Goal: Task Accomplishment & Management: Manage account settings

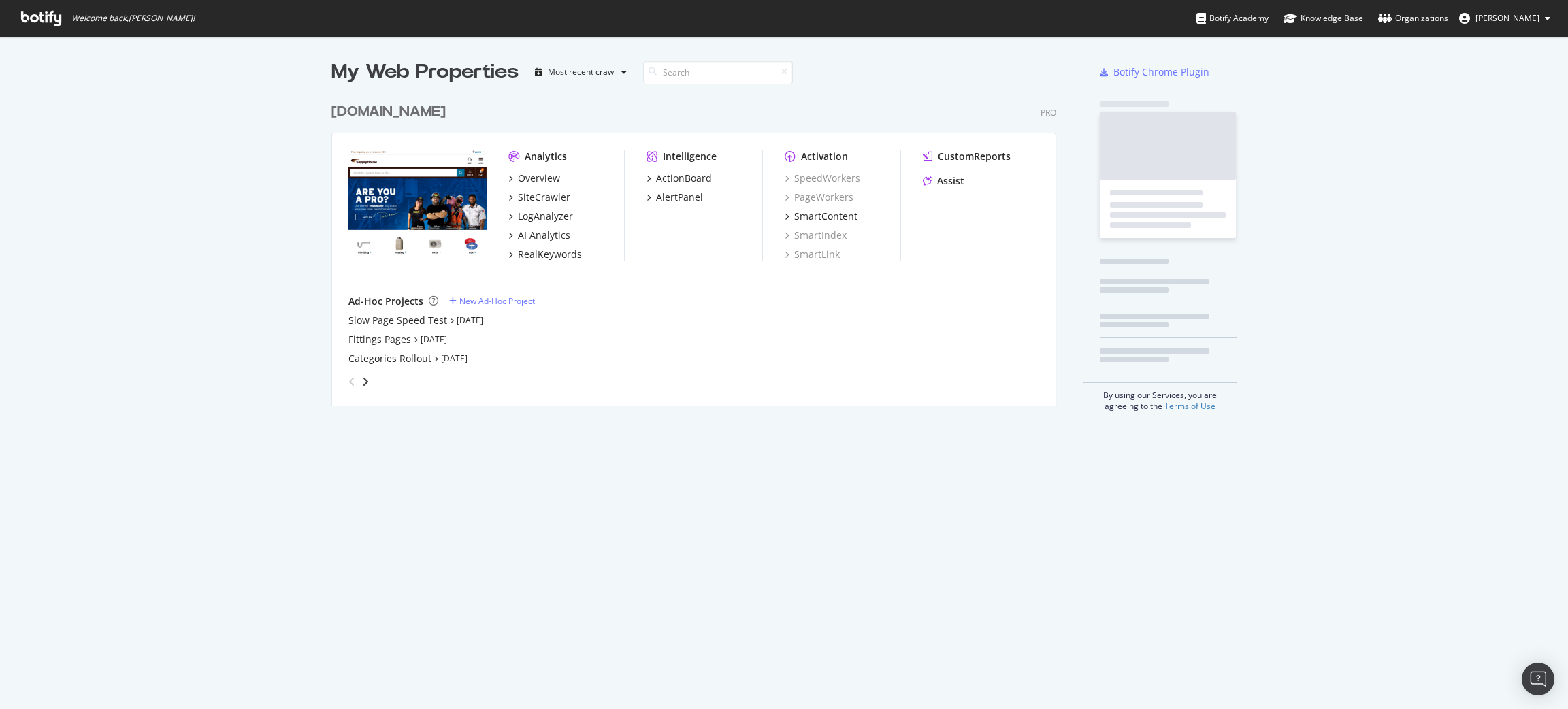
scroll to position [694, 1555]
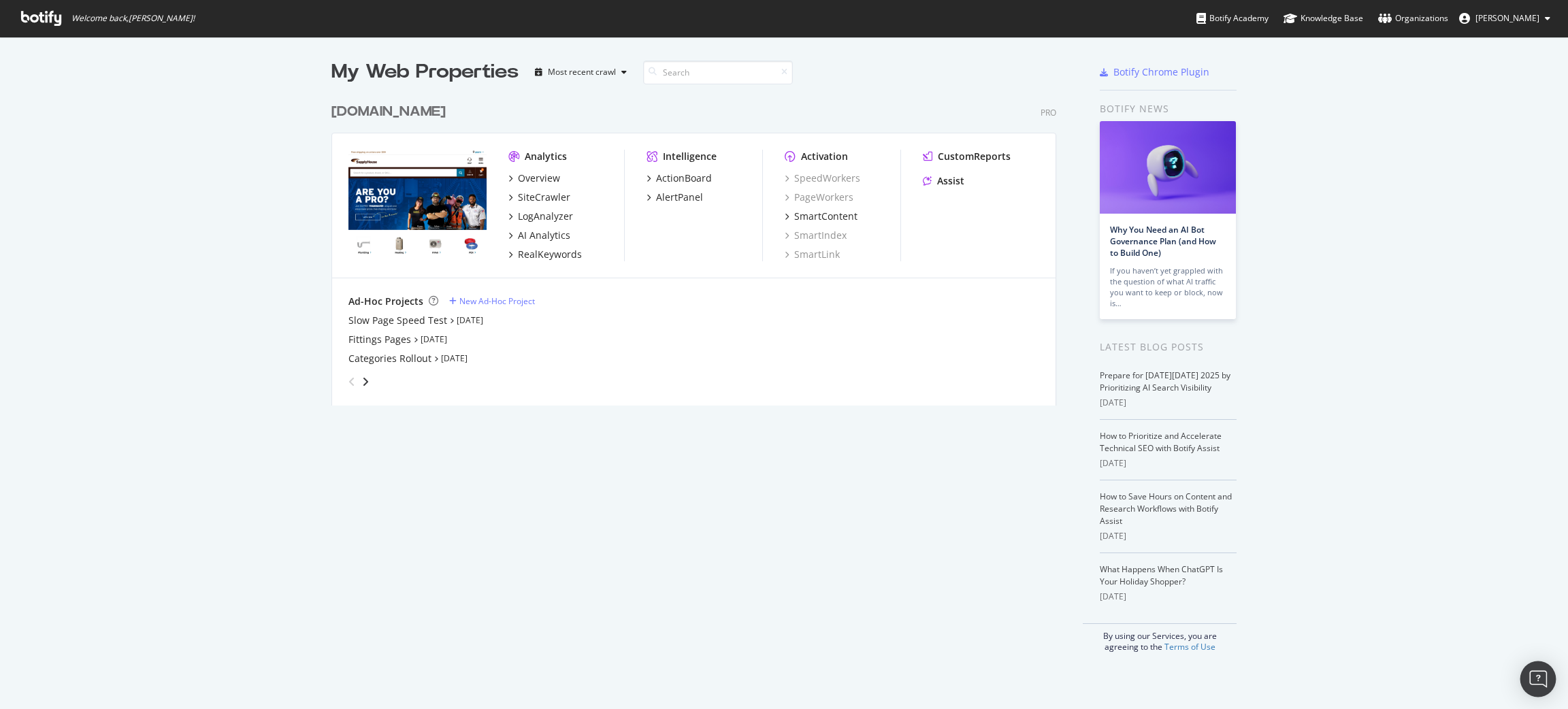
click at [1528, 677] on div "Open Intercom Messenger" at bounding box center [1538, 679] width 36 height 36
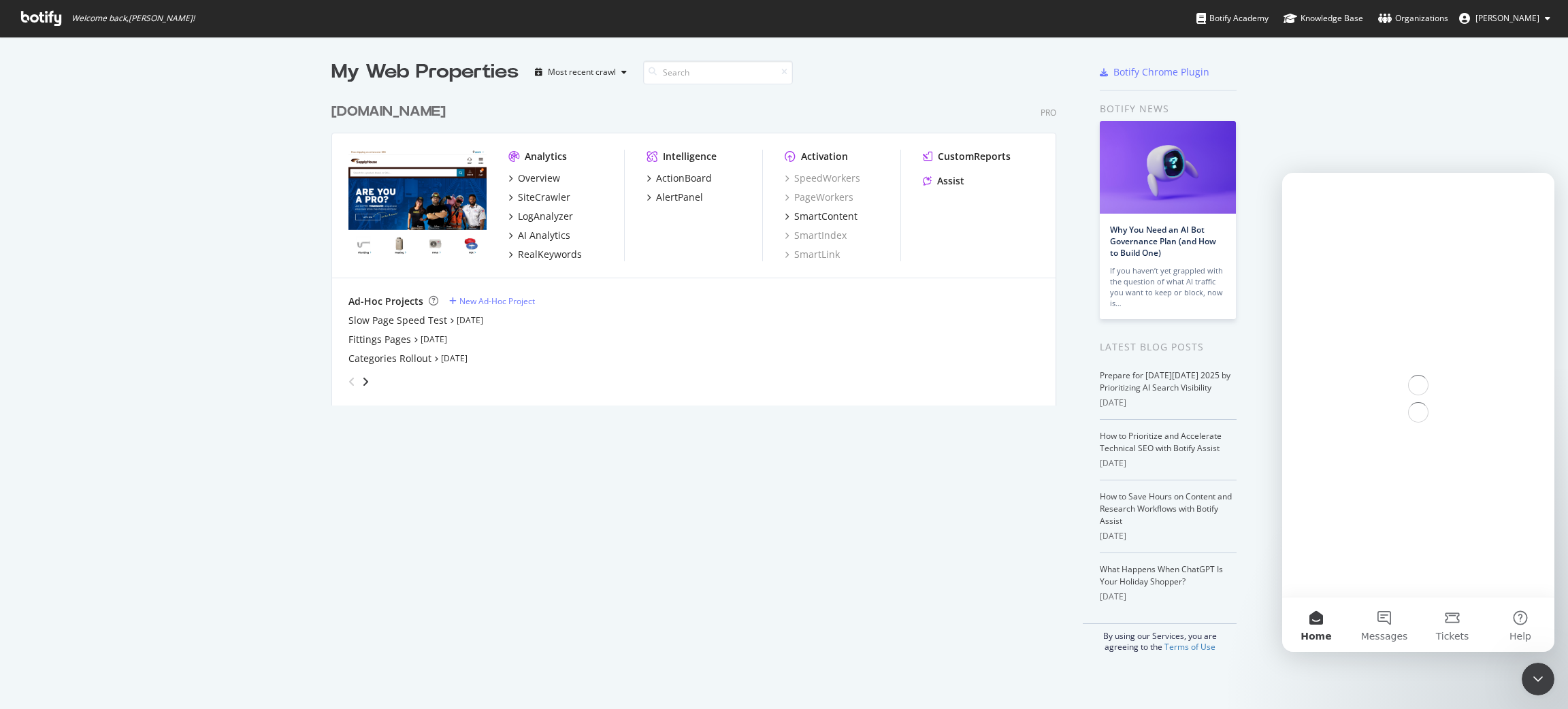
scroll to position [0, 0]
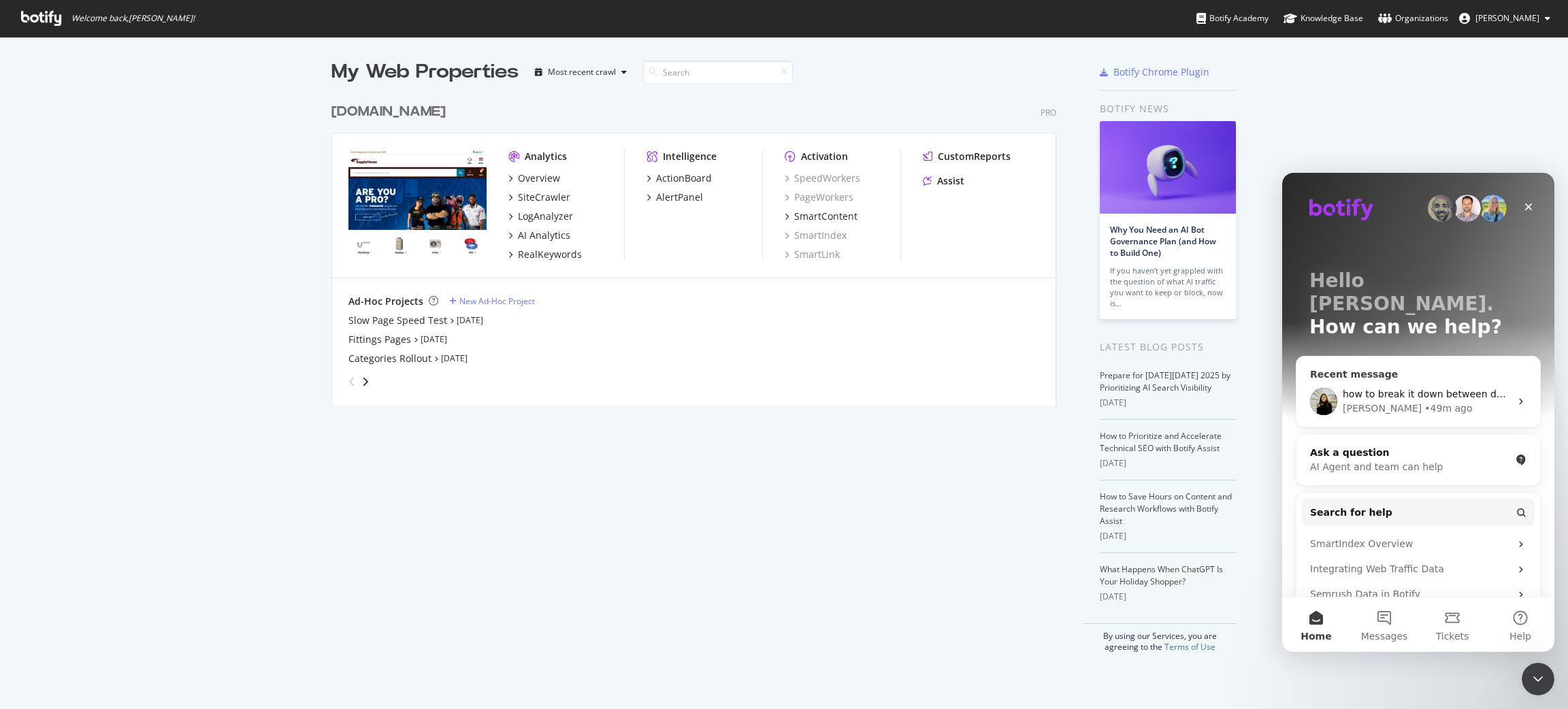
click at [1420, 402] on div "[PERSON_NAME] • 49m ago" at bounding box center [1426, 408] width 167 height 14
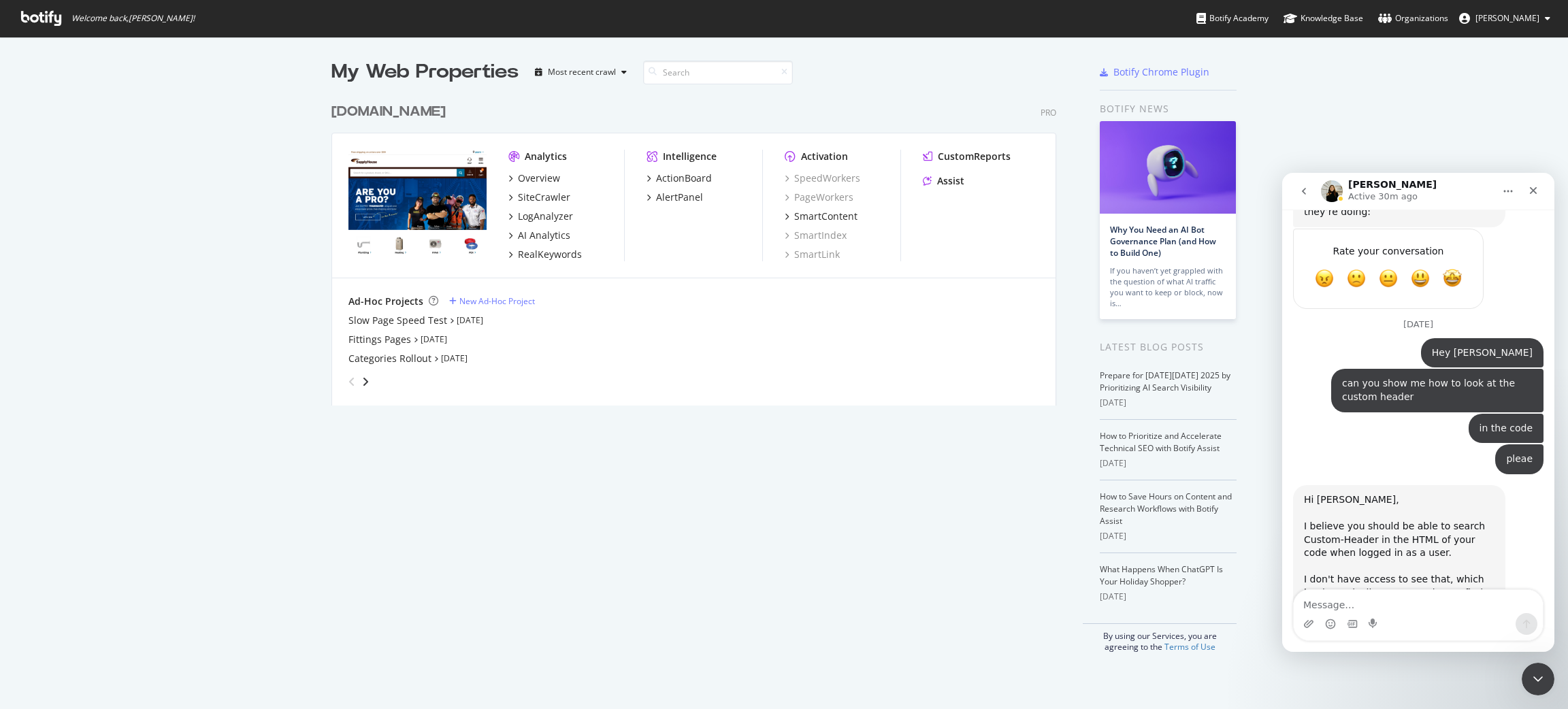
scroll to position [2760, 0]
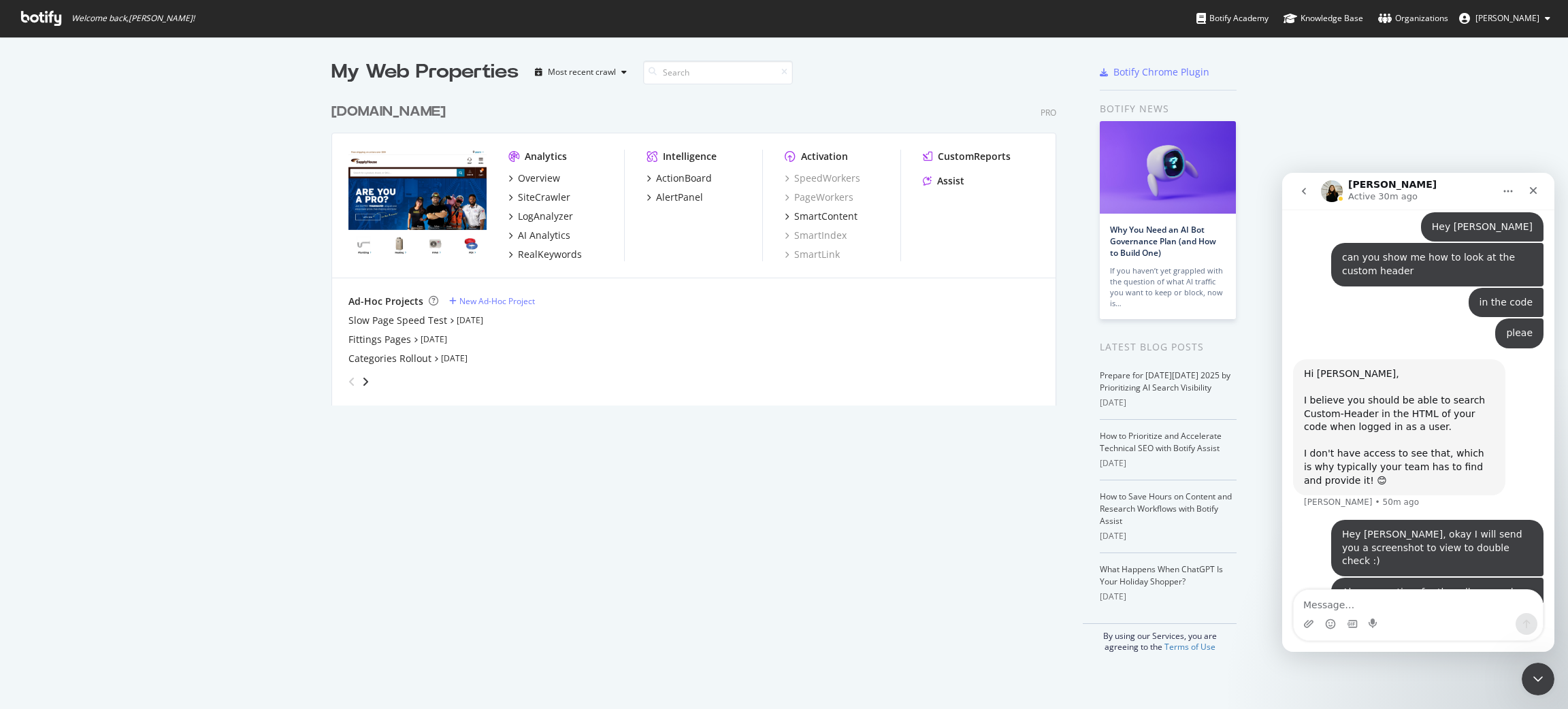
click at [1440, 645] on link "[URL][DOMAIN_NAME]" at bounding box center [1395, 651] width 106 height 11
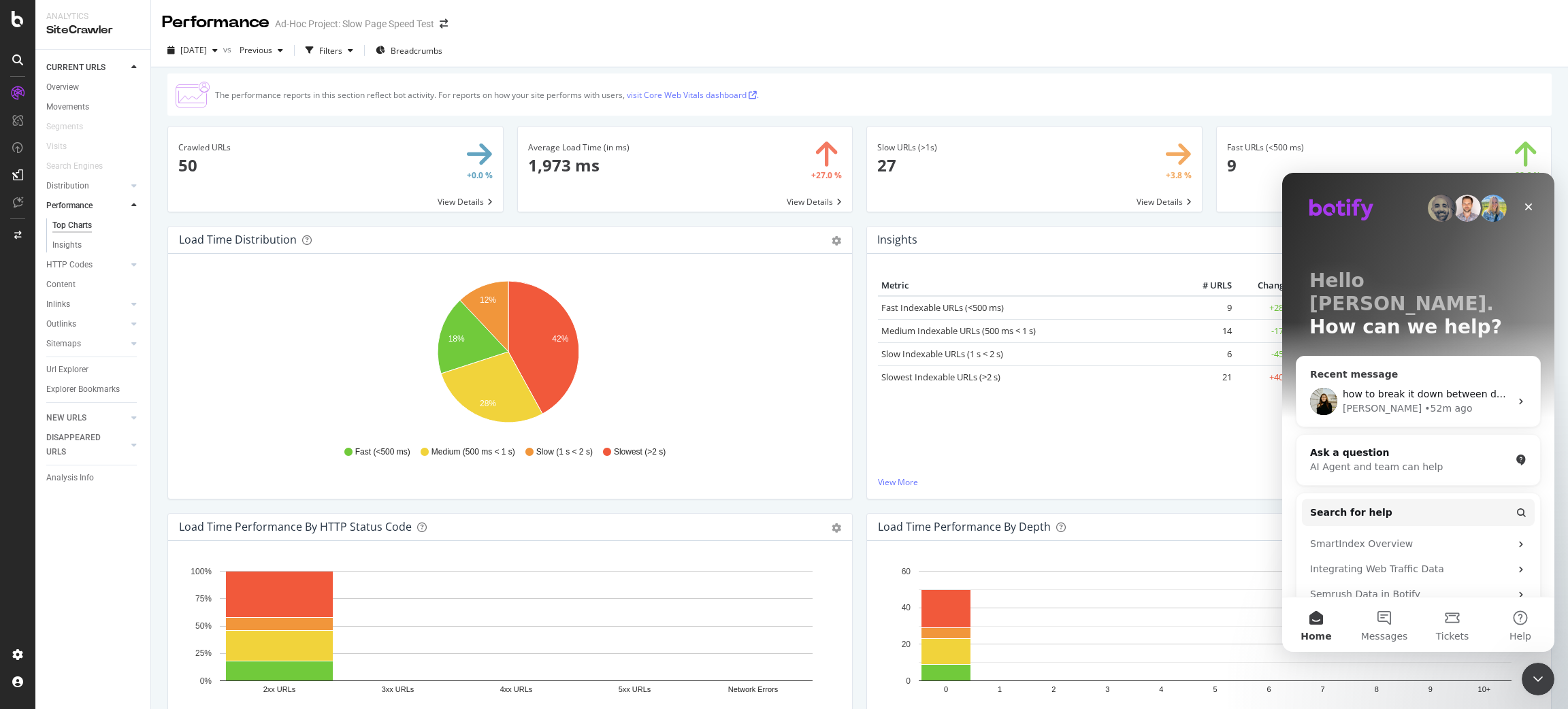
click at [1422, 389] on span "how to break it down between desktop and mobile?" at bounding box center [1466, 394] width 247 height 11
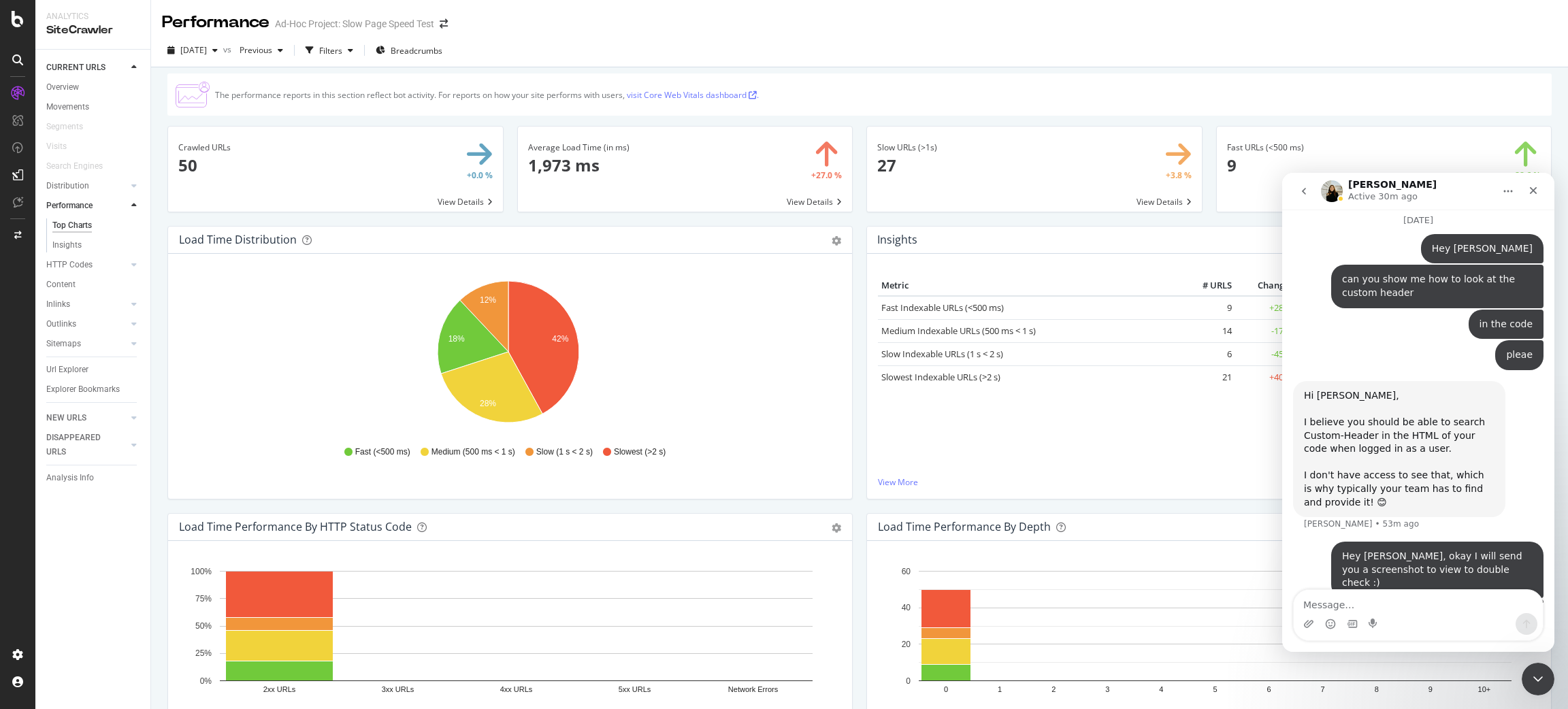
scroll to position [2760, 0]
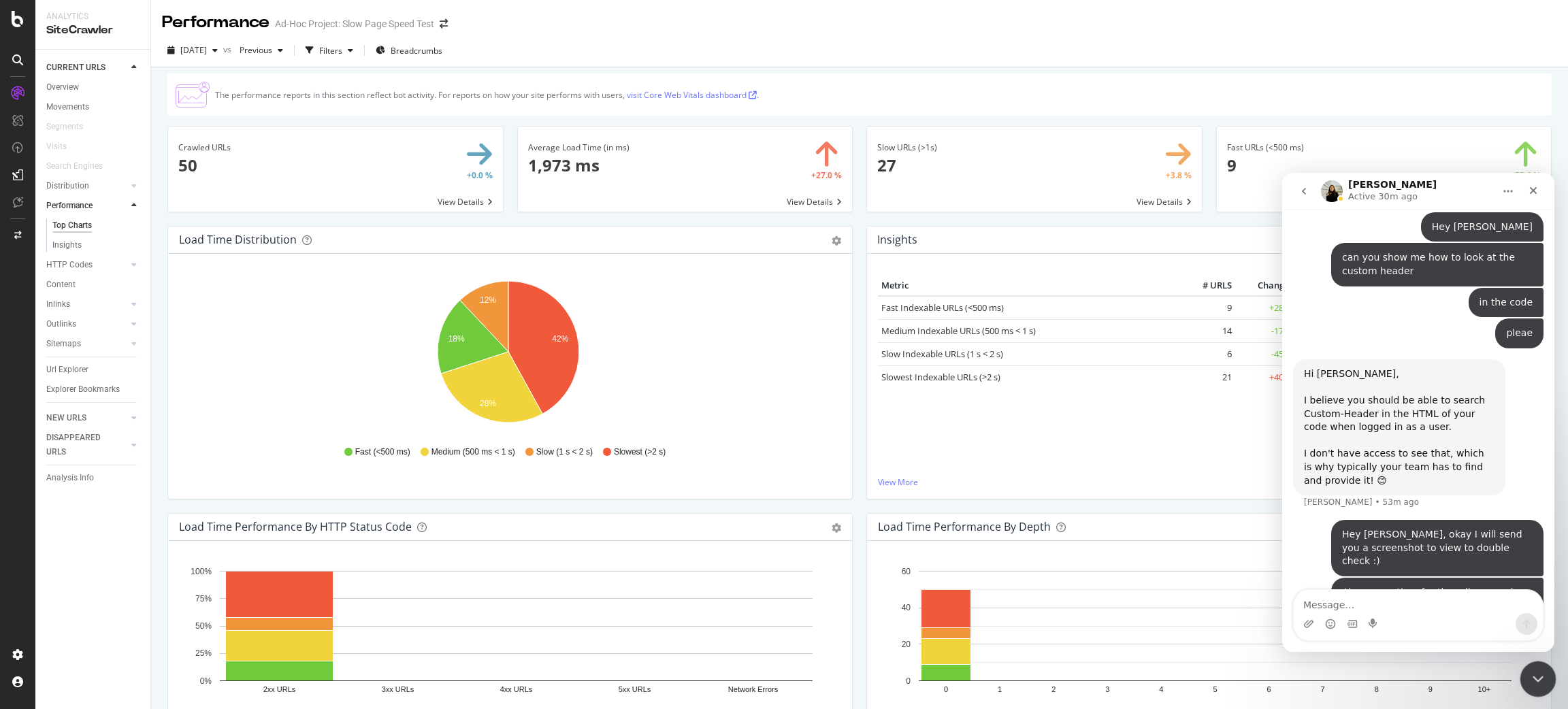
click at [1536, 678] on icon "Close Intercom Messenger" at bounding box center [1536, 677] width 9 height 6
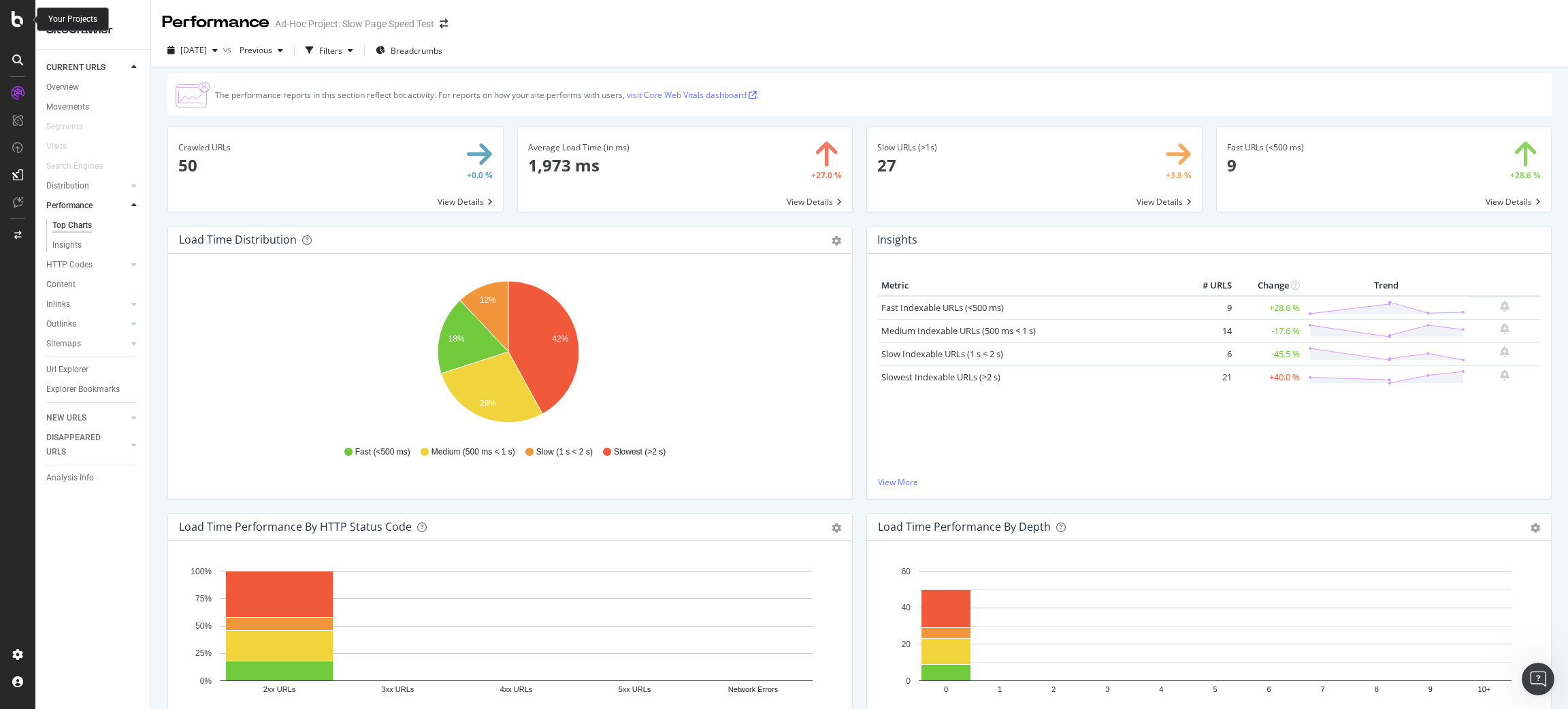
click at [19, 21] on icon at bounding box center [17, 19] width 12 height 17
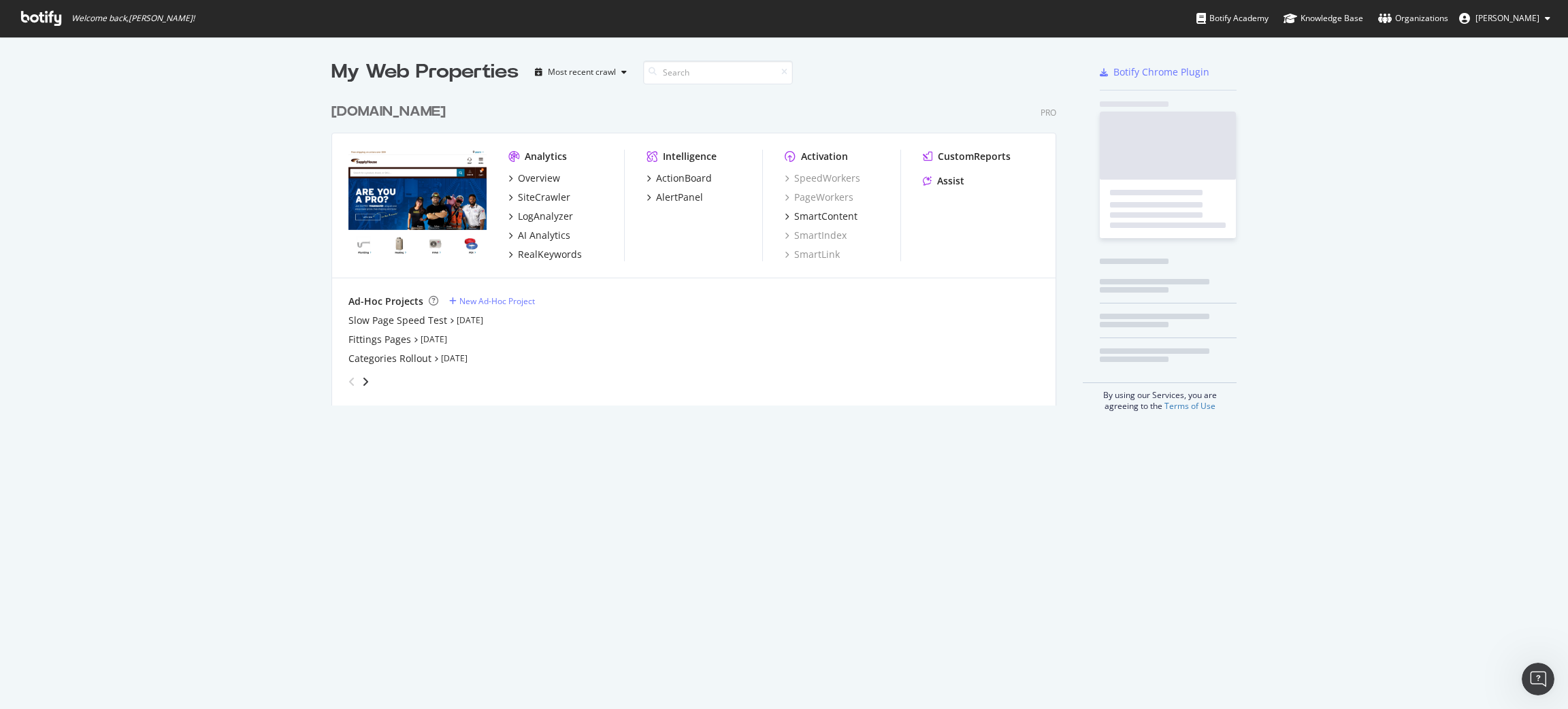
scroll to position [694, 1555]
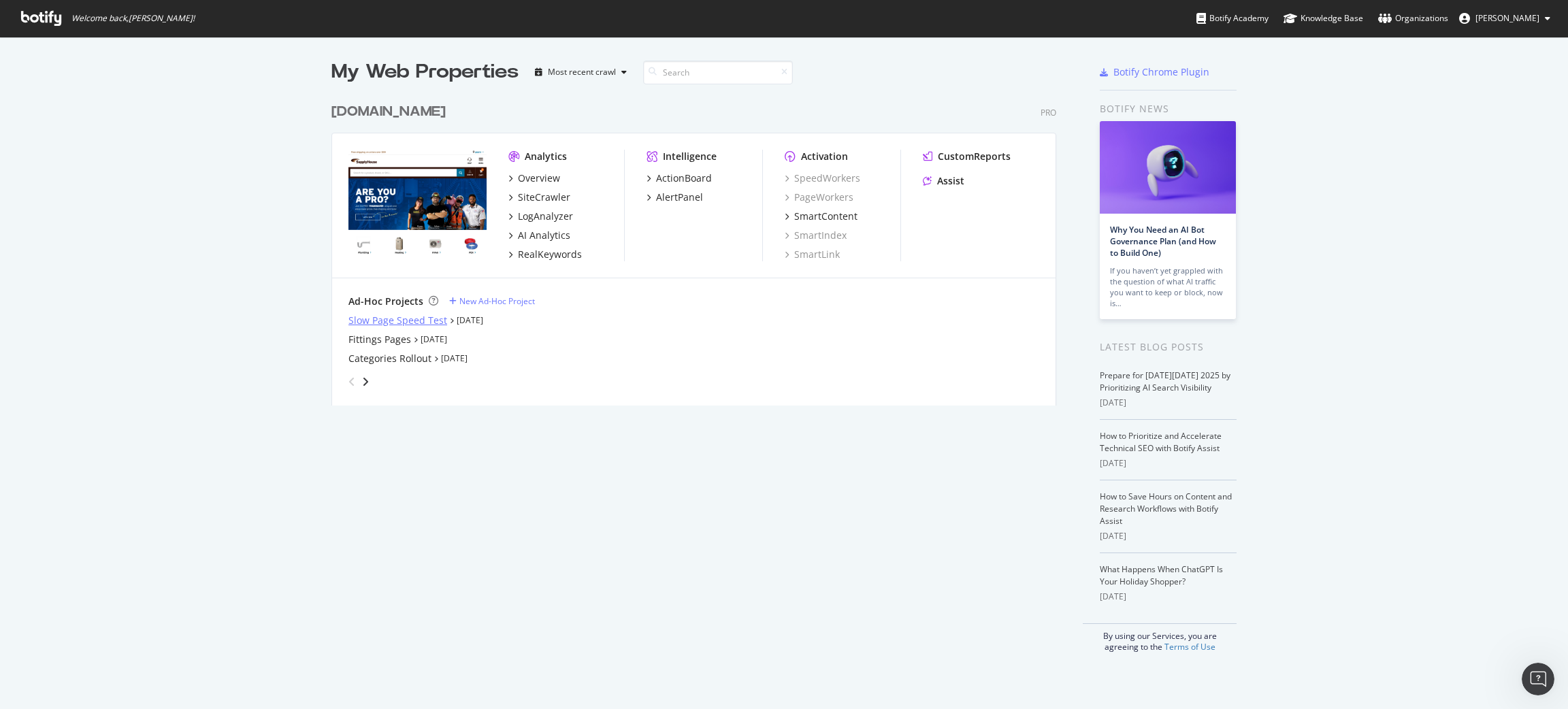
click at [395, 315] on div "Slow Page Speed Test" at bounding box center [398, 320] width 98 height 14
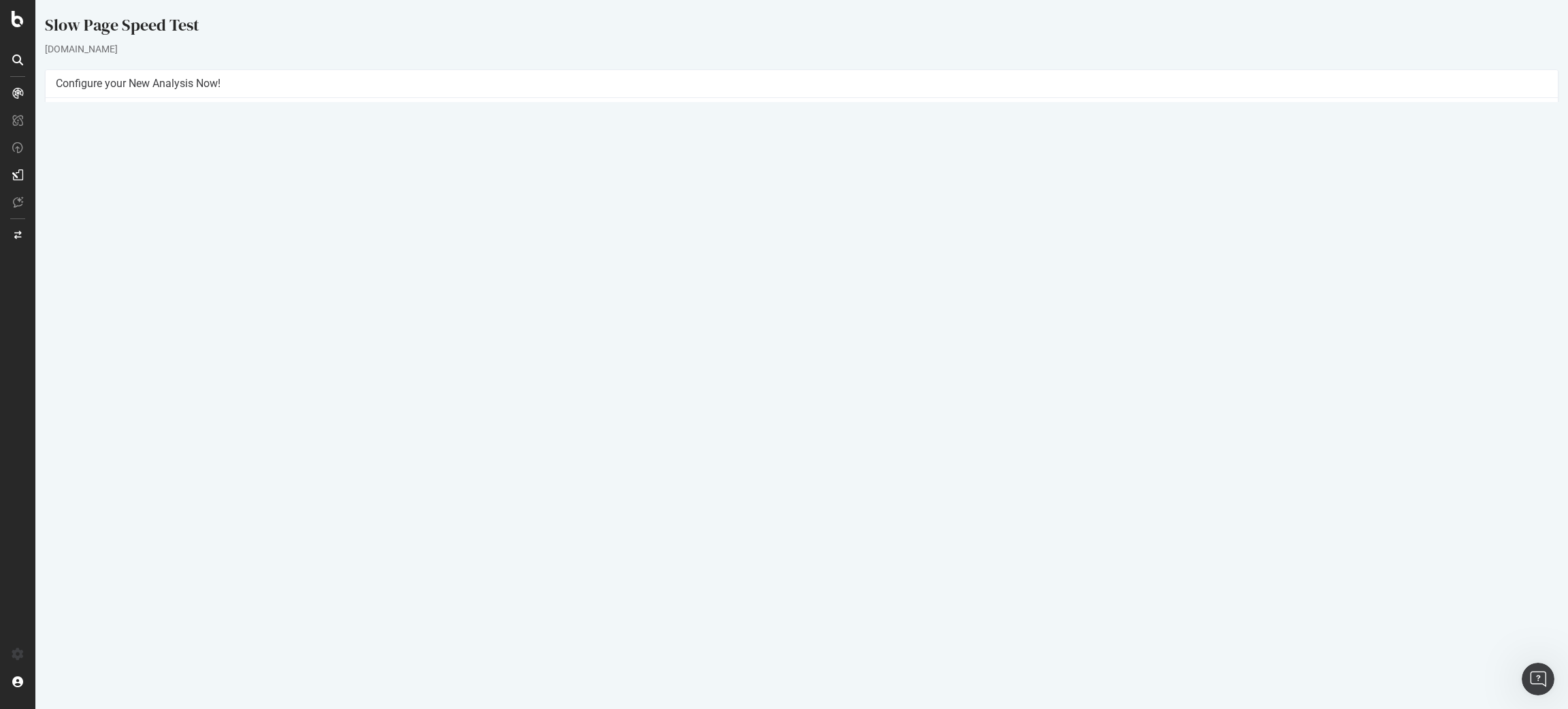
click at [837, 316] on link "Settings" at bounding box center [846, 319] width 31 height 11
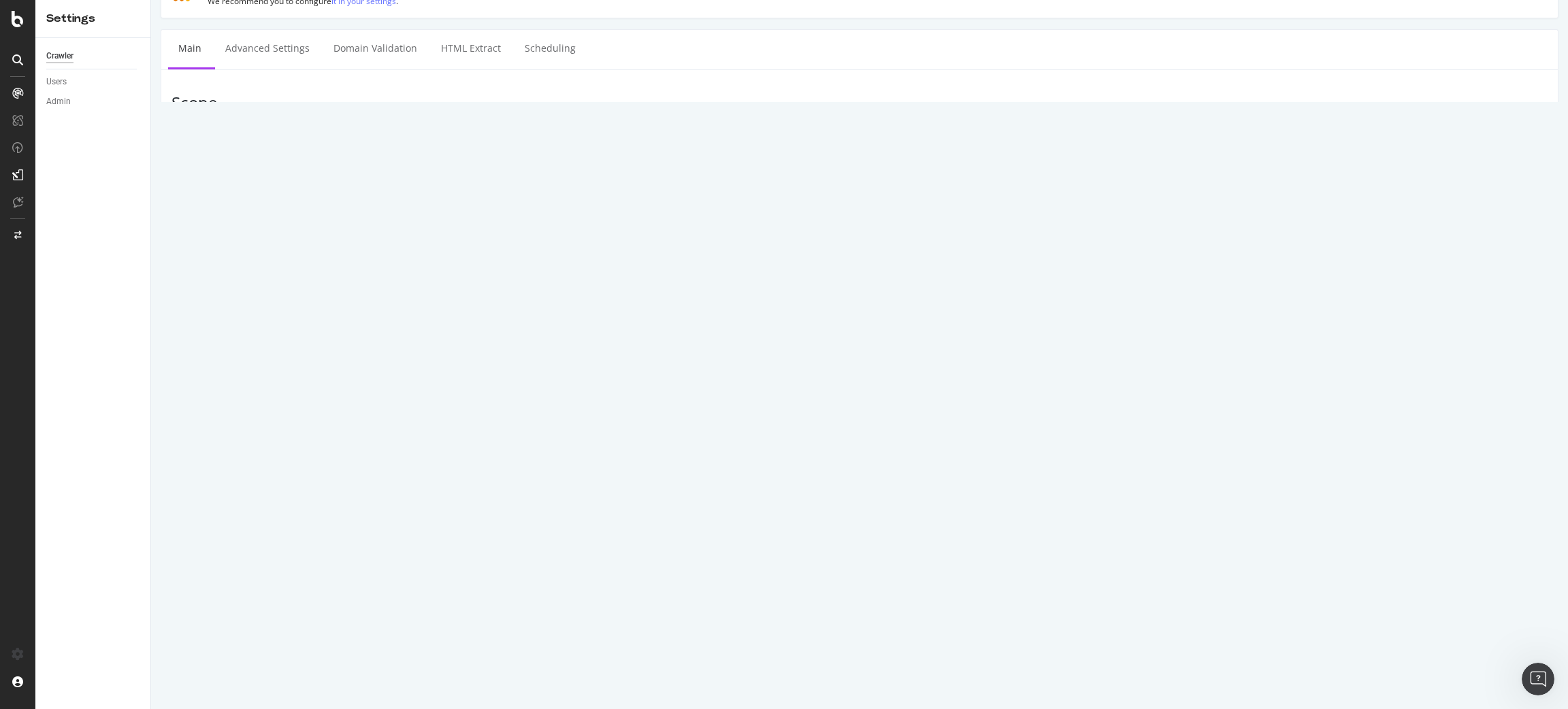
scroll to position [102, 0]
click at [1095, 429] on section "Project Name Slow Page Speed Test Start URLs Or upload a file: File uploaded: V…" at bounding box center [859, 373] width 1376 height 560
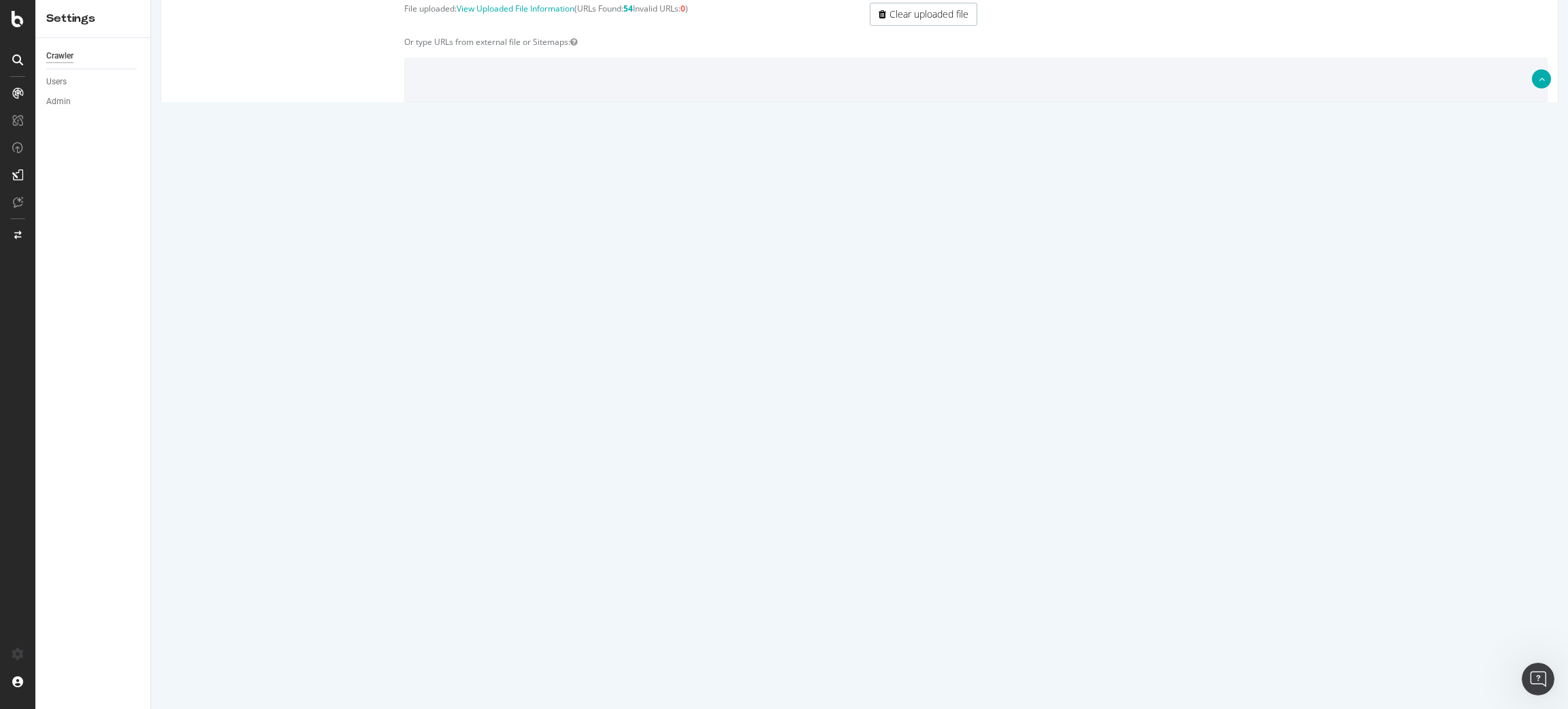
scroll to position [305, 0]
